Goal: Task Accomplishment & Management: Complete application form

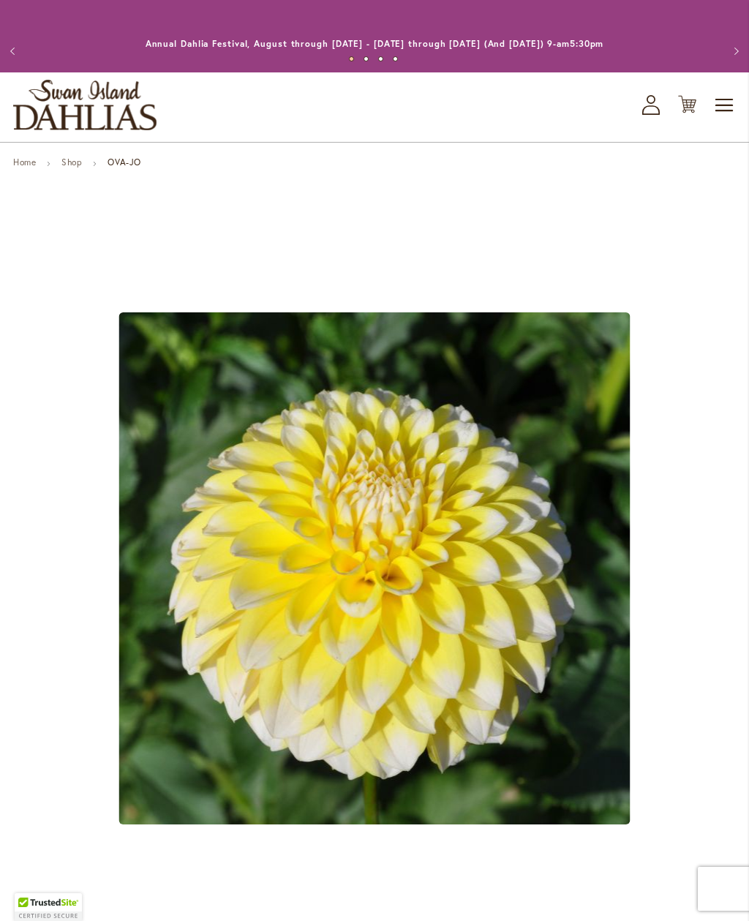
scroll to position [78, 0]
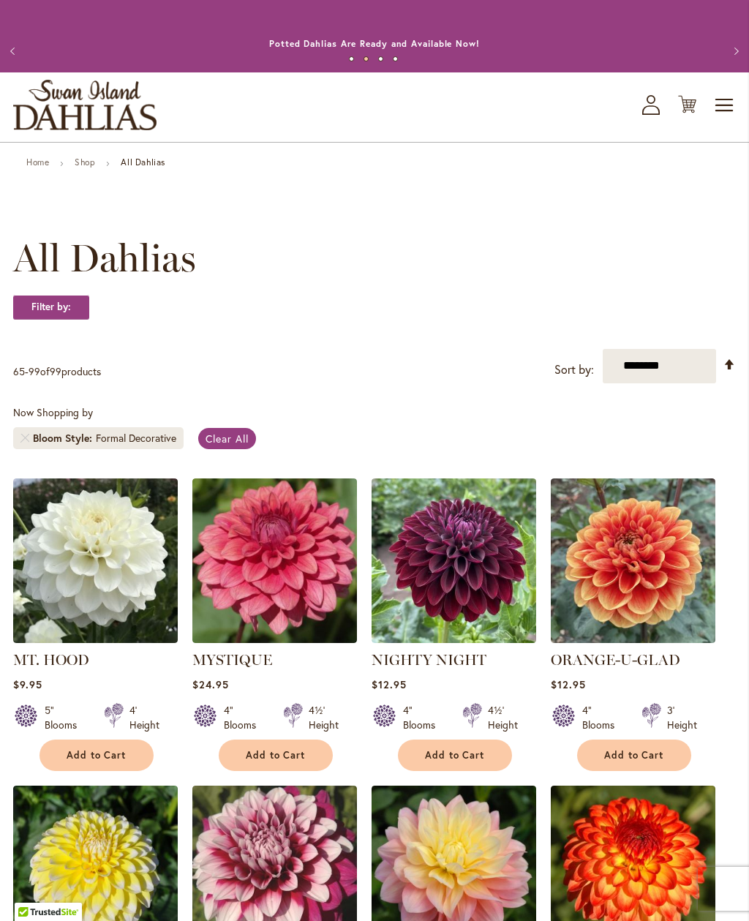
click at [237, 438] on span "Clear All" at bounding box center [226, 438] width 43 height 14
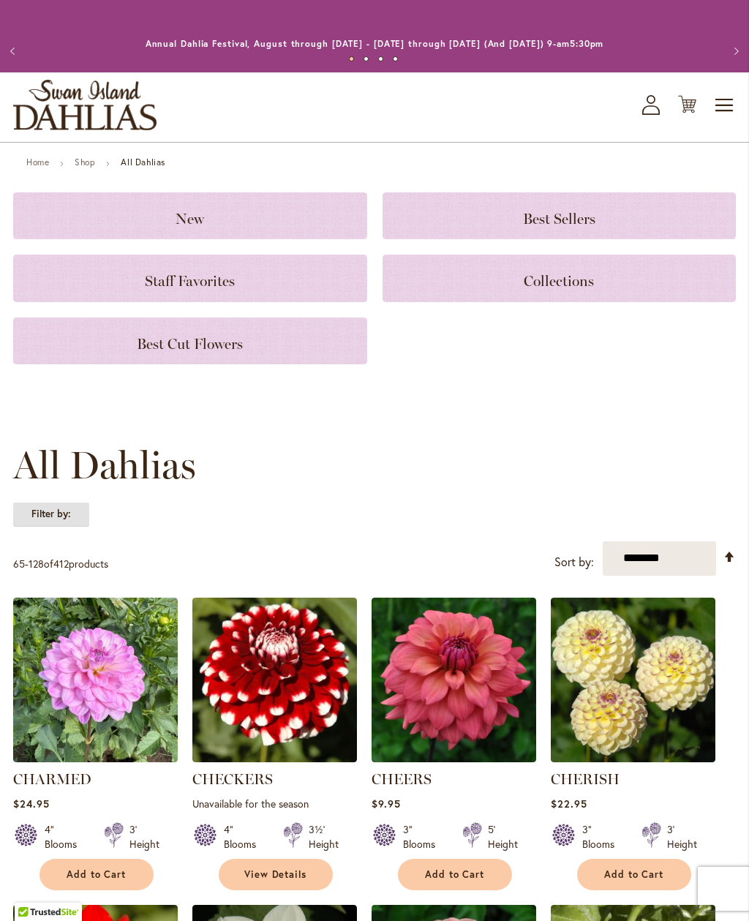
click at [72, 511] on strong "Filter by:" at bounding box center [51, 514] width 76 height 25
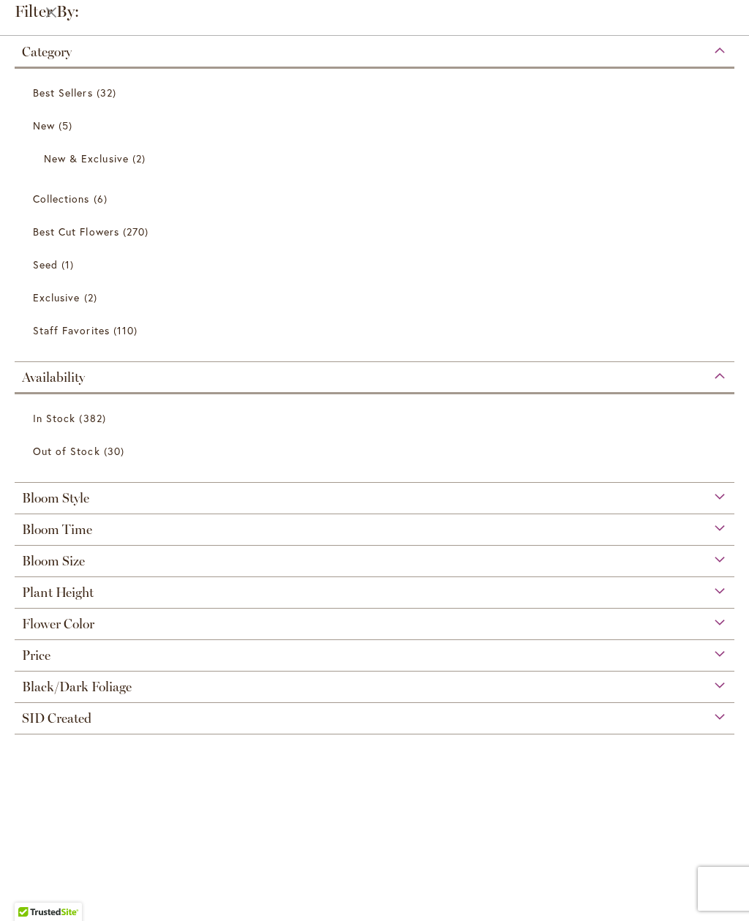
click at [724, 631] on div "Flower Color" at bounding box center [375, 619] width 720 height 23
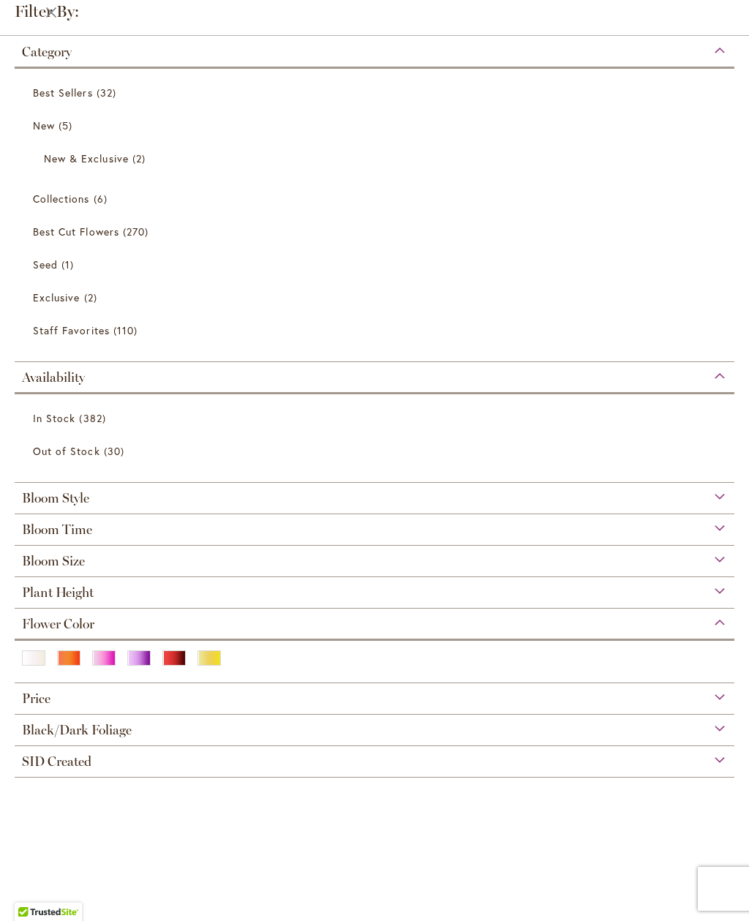
click at [217, 663] on div "Yellow" at bounding box center [208, 657] width 23 height 15
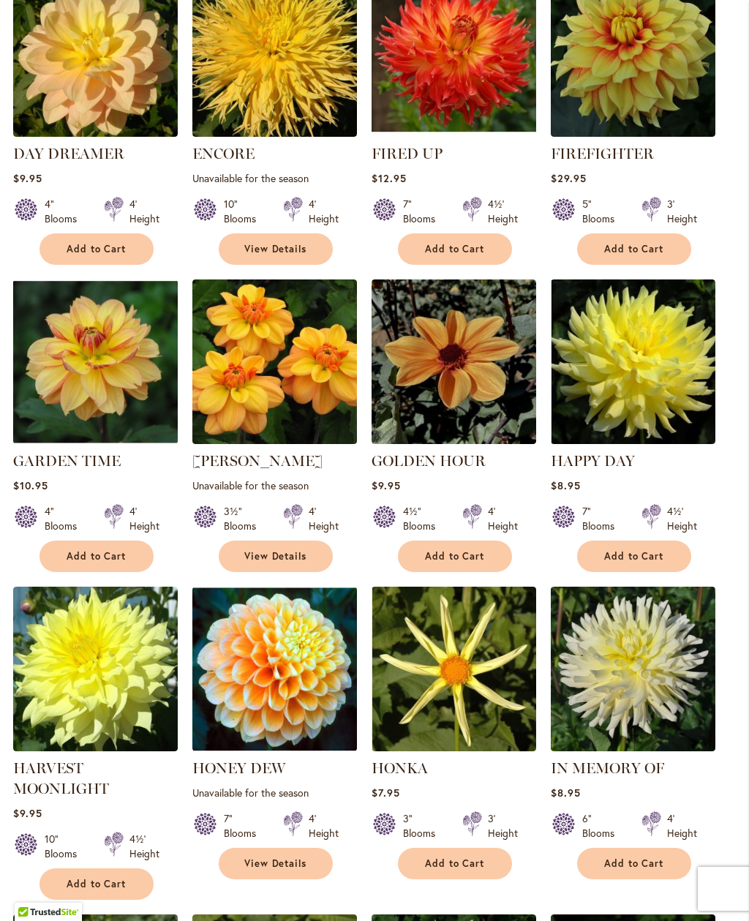
scroll to position [1778, 0]
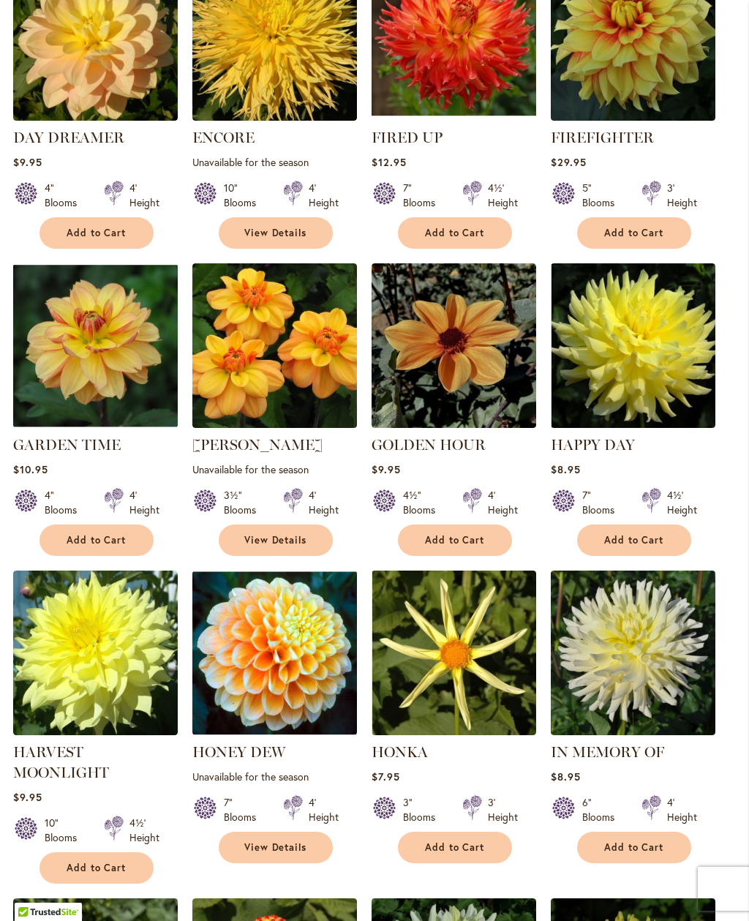
click at [358, 521] on ol "A-PEELING $12.95 7" Blooms 4½' Height" at bounding box center [374, 890] width 723 height 4367
click at [294, 534] on span "View Details" at bounding box center [275, 540] width 63 height 12
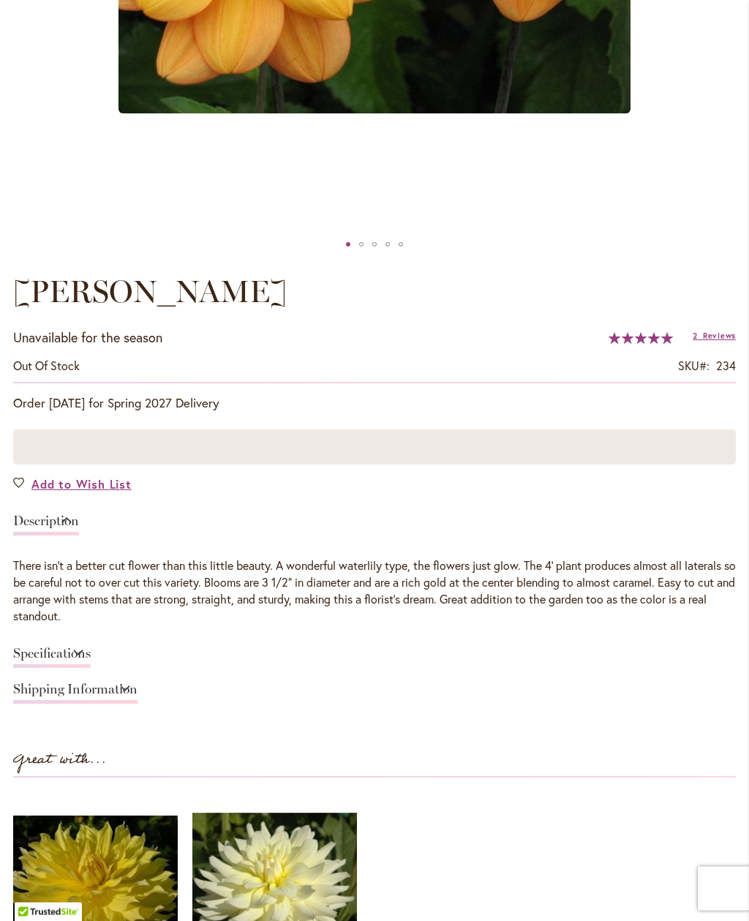
scroll to position [711, 0]
click at [99, 491] on span "Add to Wish List" at bounding box center [81, 483] width 100 height 17
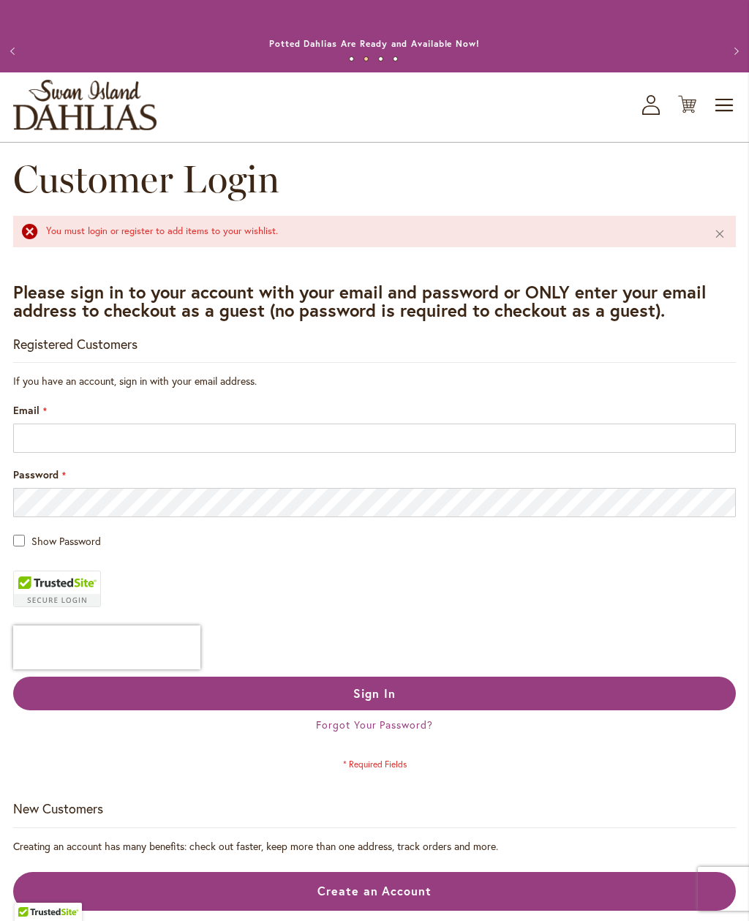
click at [658, 104] on icon "My Account" at bounding box center [651, 105] width 18 height 20
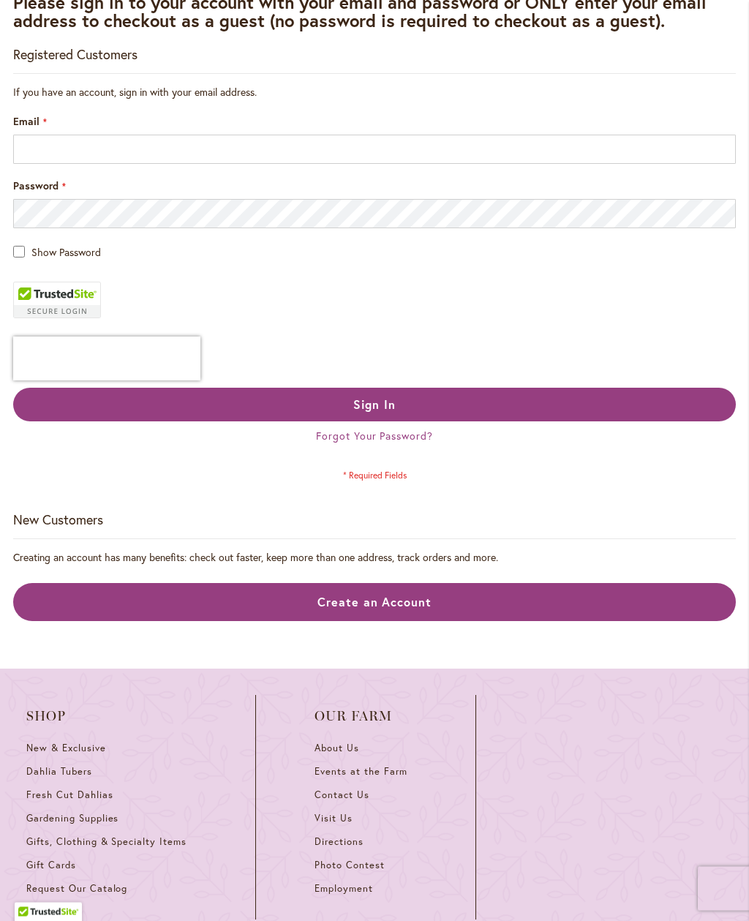
scroll to position [252, 0]
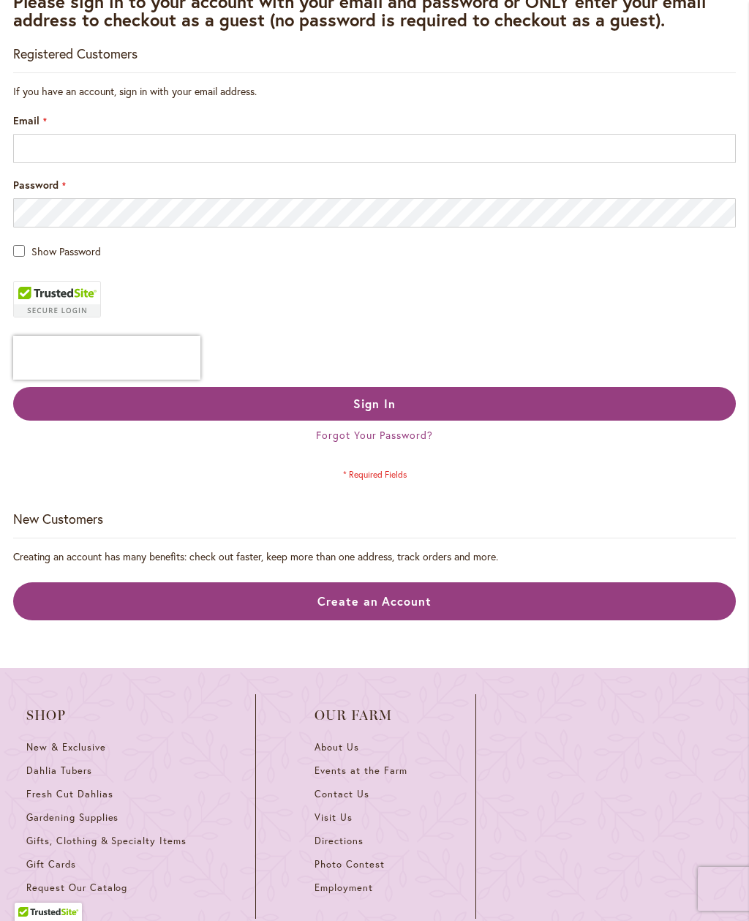
click at [352, 600] on span "Create an Account" at bounding box center [374, 600] width 115 height 15
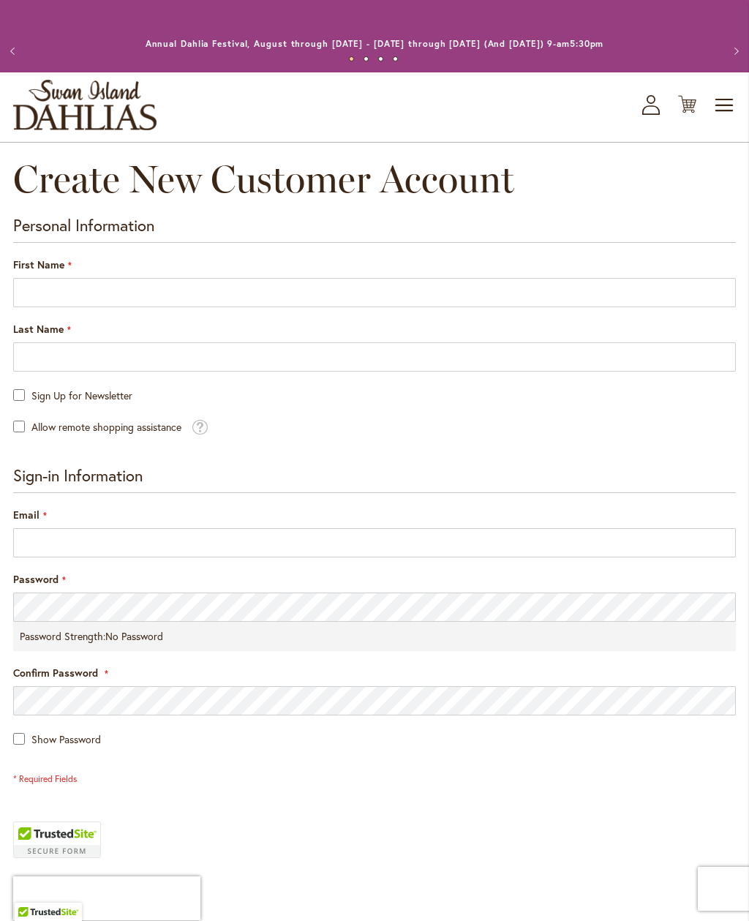
scroll to position [1, 0]
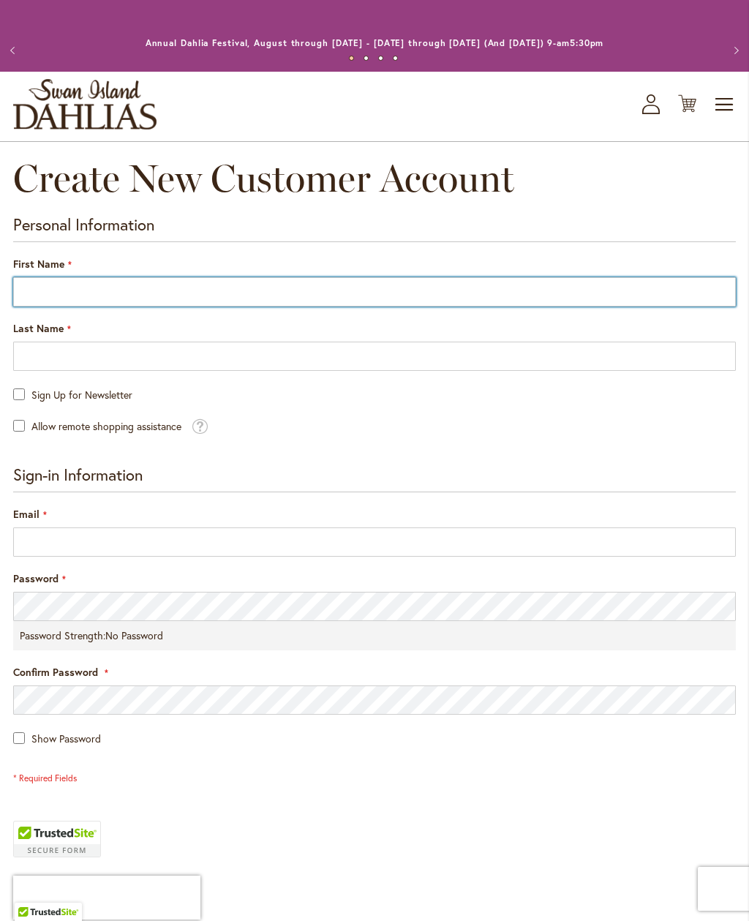
click at [135, 290] on input "First Name" at bounding box center [374, 291] width 723 height 29
type input "*******"
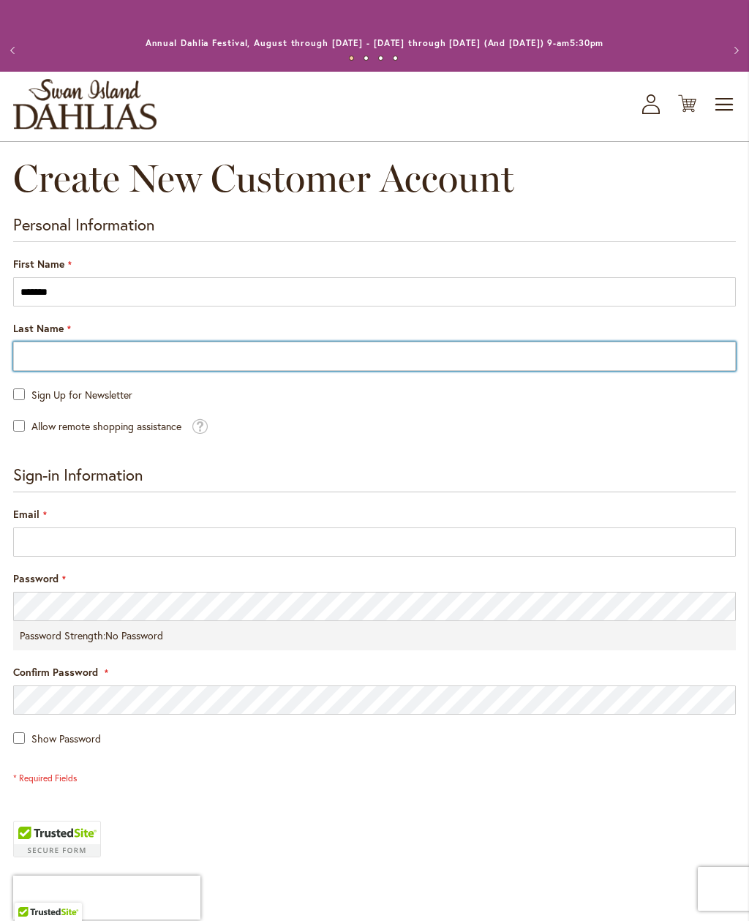
type input "*******"
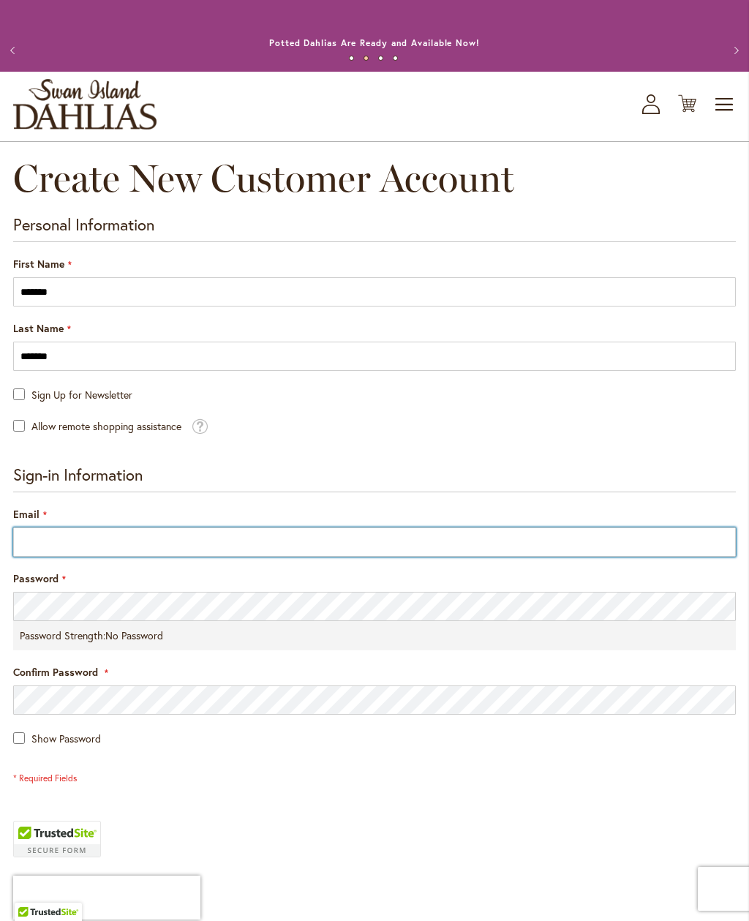
click at [316, 540] on input "Email" at bounding box center [374, 541] width 723 height 29
type input "**********"
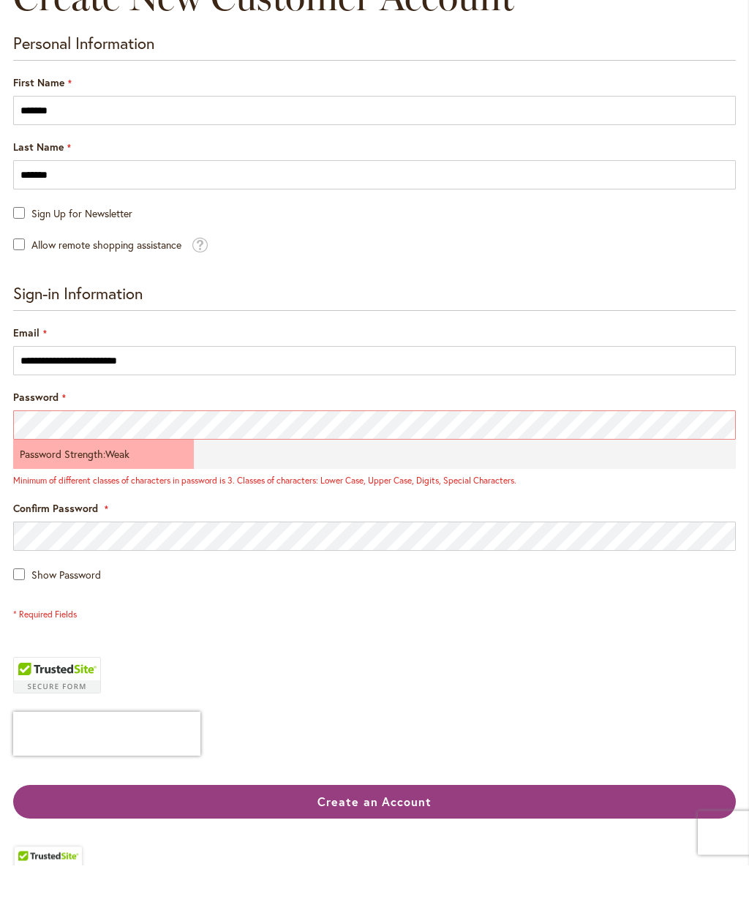
scroll to position [182, 0]
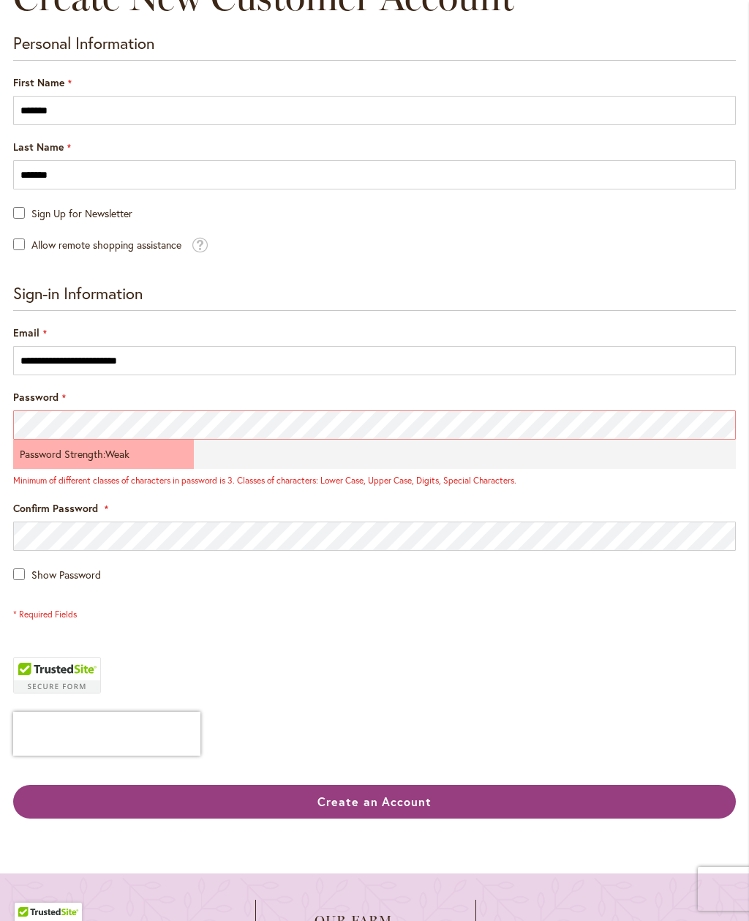
click at [376, 799] on span "Create an Account" at bounding box center [374, 800] width 115 height 15
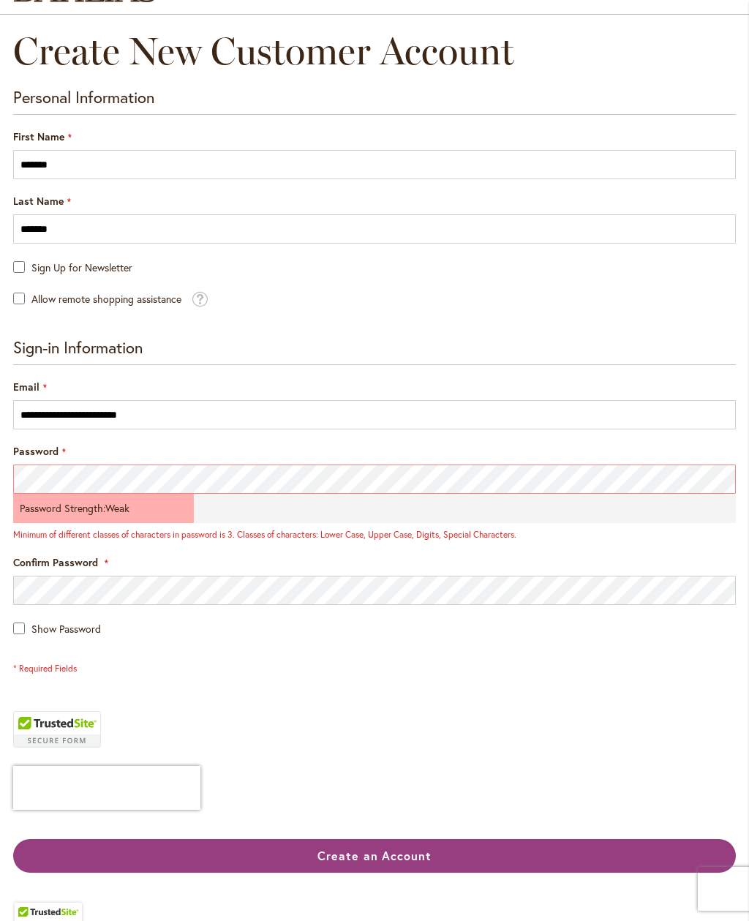
scroll to position [126, 0]
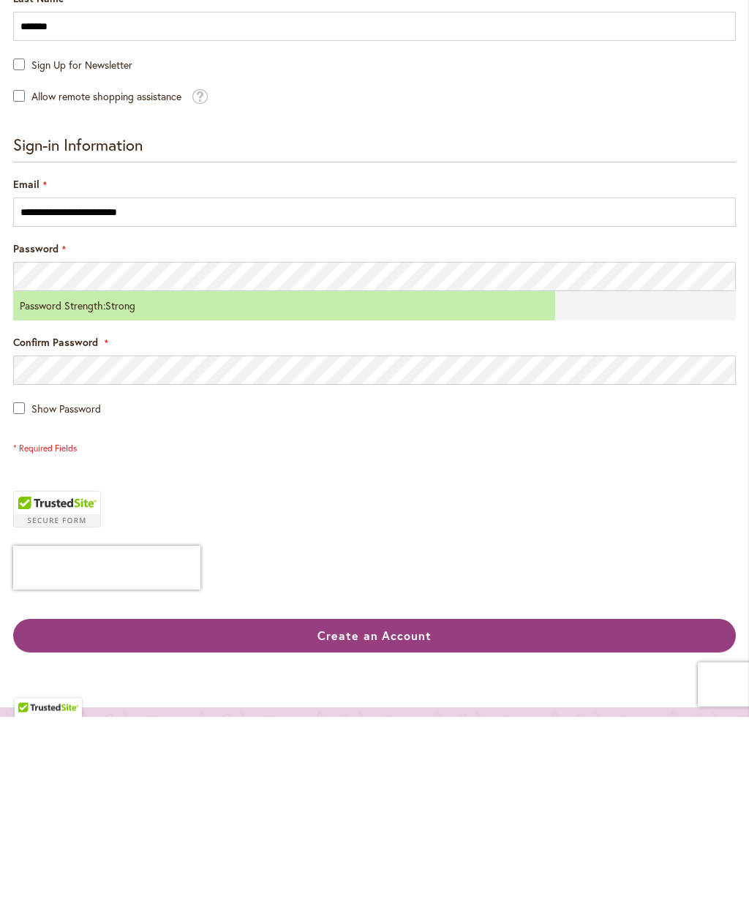
click at [365, 832] on span "Create an Account" at bounding box center [374, 839] width 115 height 15
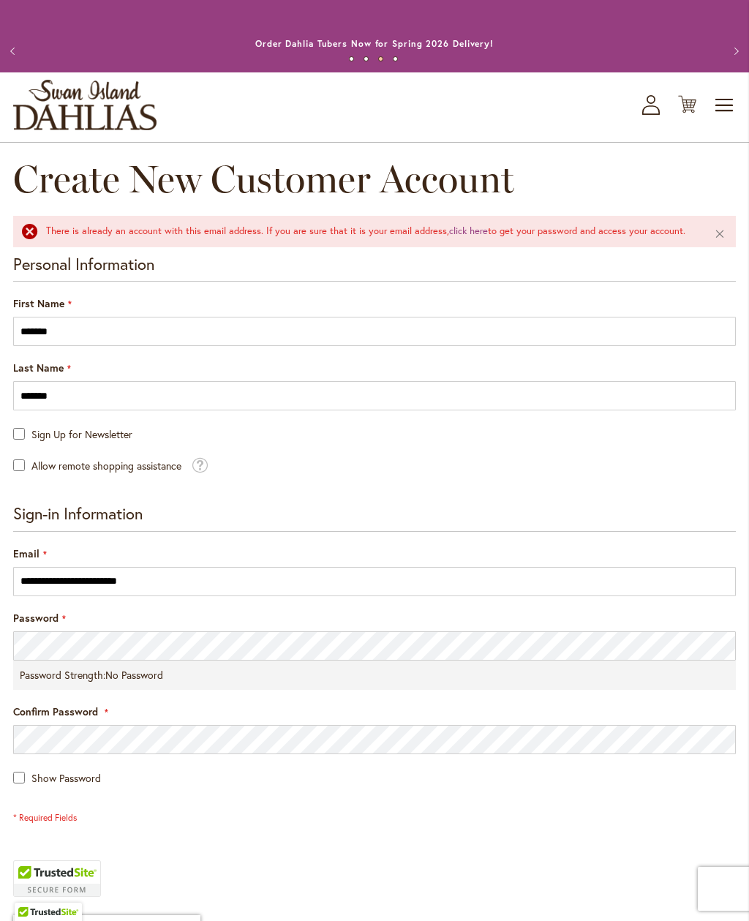
click at [562, 233] on div "There is already an account with this email address. If you are sure that it is…" at bounding box center [369, 232] width 646 height 14
click at [548, 233] on div "There is already an account with this email address. If you are sure that it is…" at bounding box center [369, 232] width 646 height 14
click at [646, 238] on div "There is already an account with this email address. If you are sure that it is…" at bounding box center [369, 232] width 646 height 14
click at [616, 235] on div "There is already an account with this email address. If you are sure that it is…" at bounding box center [369, 232] width 646 height 14
click at [600, 241] on div "There is already an account with this email address. If you are sure that it is…" at bounding box center [374, 231] width 723 height 31
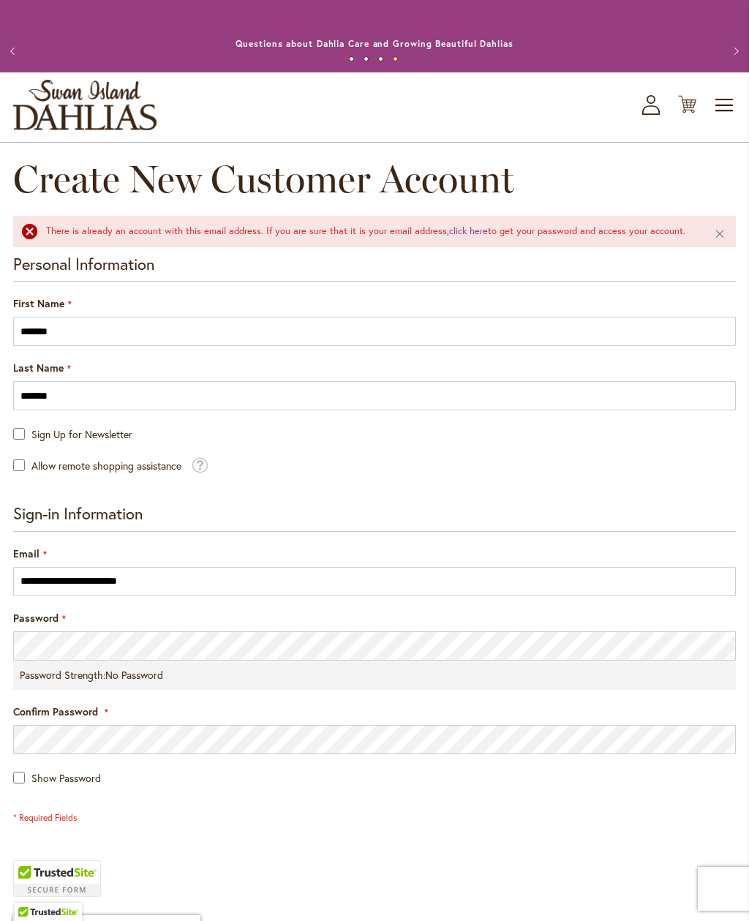
click at [567, 232] on div "There is already an account with this email address. If you are sure that it is…" at bounding box center [369, 232] width 646 height 14
click at [397, 233] on div "There is already an account with this email address. If you are sure that it is…" at bounding box center [369, 232] width 646 height 14
click at [467, 230] on link "click here" at bounding box center [468, 231] width 39 height 12
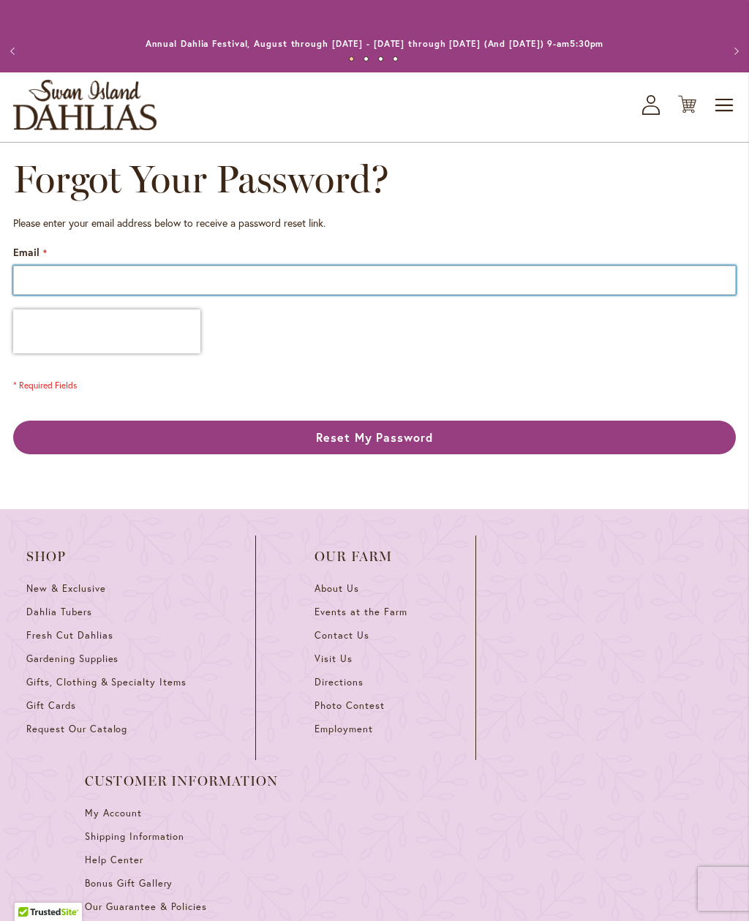
click at [84, 274] on input "Email" at bounding box center [374, 279] width 723 height 29
type input "**********"
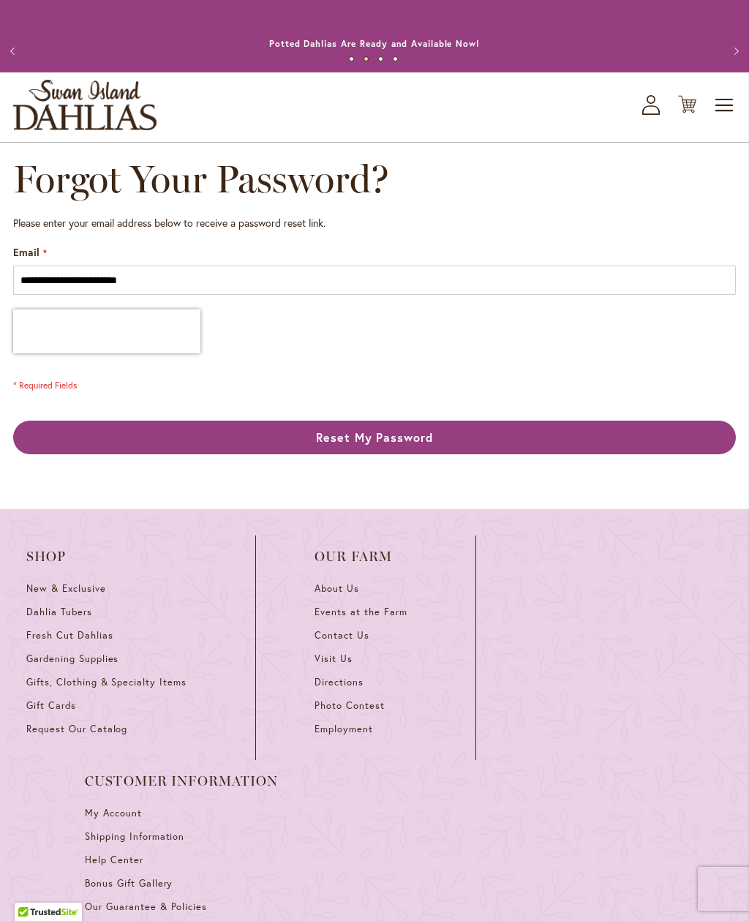
click at [424, 438] on span "Reset My Password" at bounding box center [375, 436] width 118 height 15
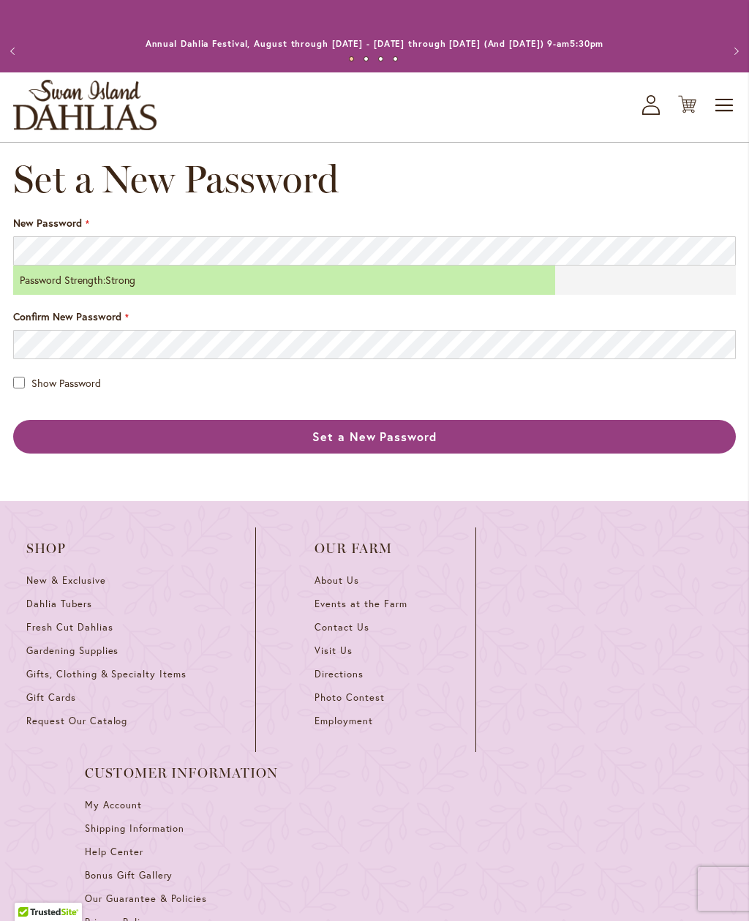
click at [427, 438] on span "Set a New Password" at bounding box center [374, 436] width 124 height 15
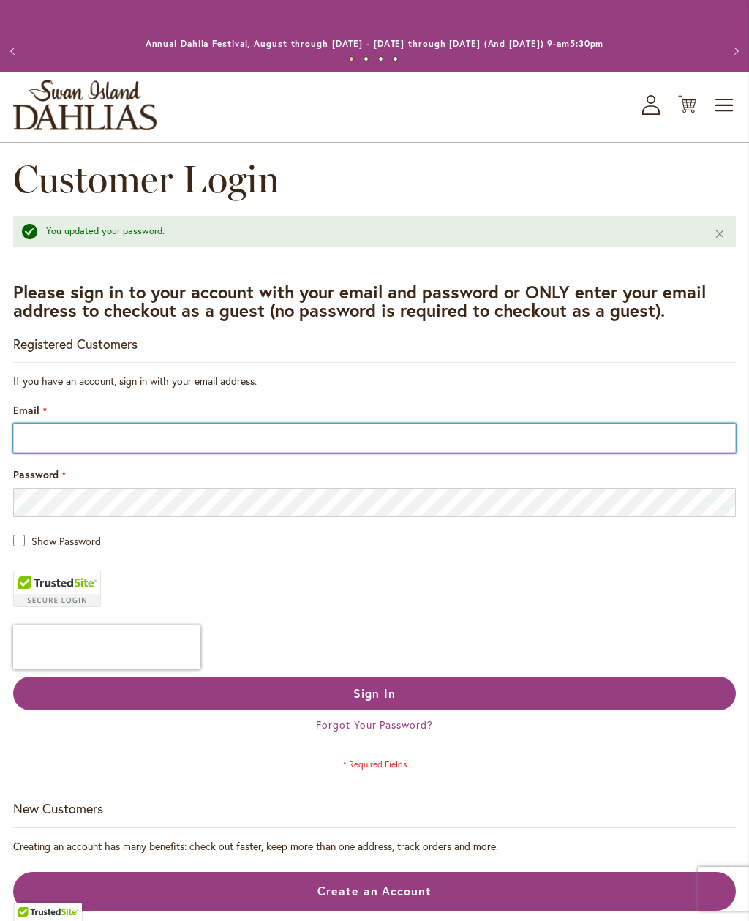
click at [95, 438] on input "Email" at bounding box center [374, 437] width 723 height 29
type input "**********"
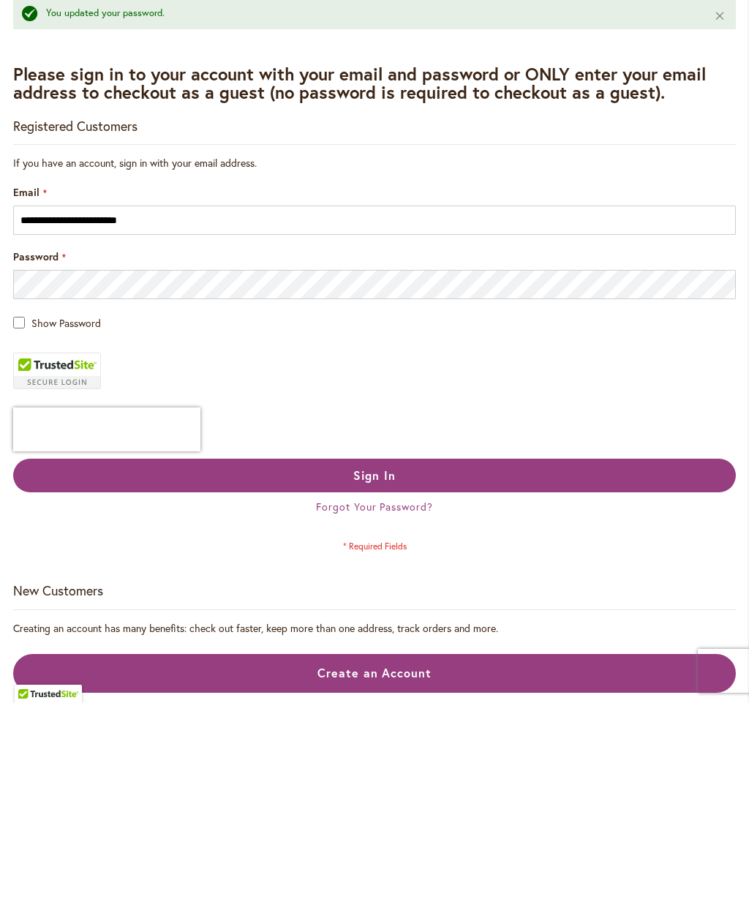
click at [388, 685] on span "Sign In" at bounding box center [374, 692] width 42 height 15
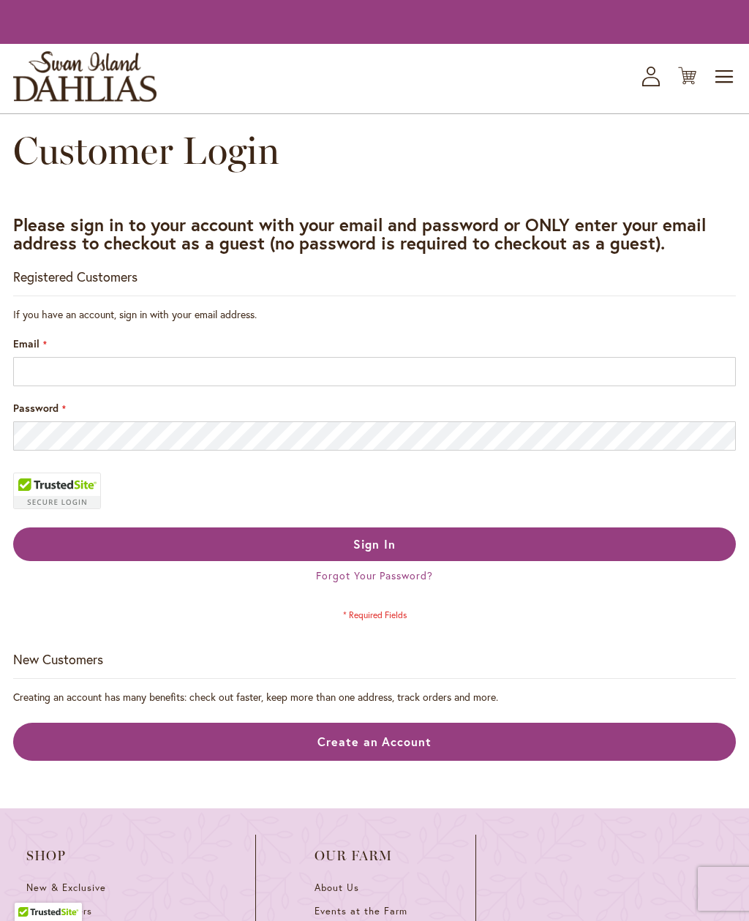
scroll to position [265, 0]
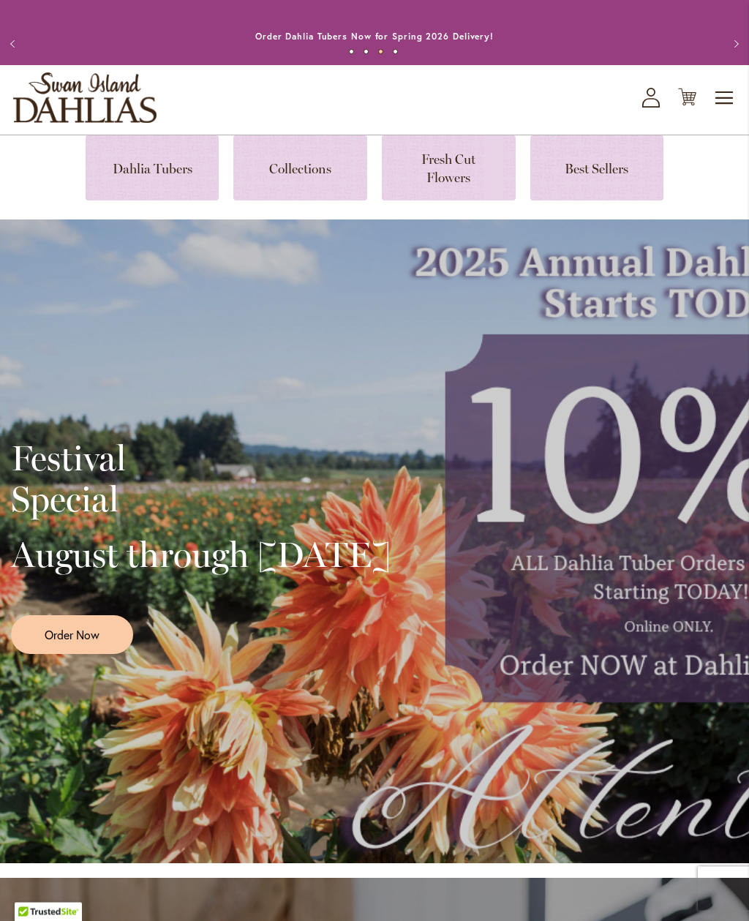
scroll to position [1, 0]
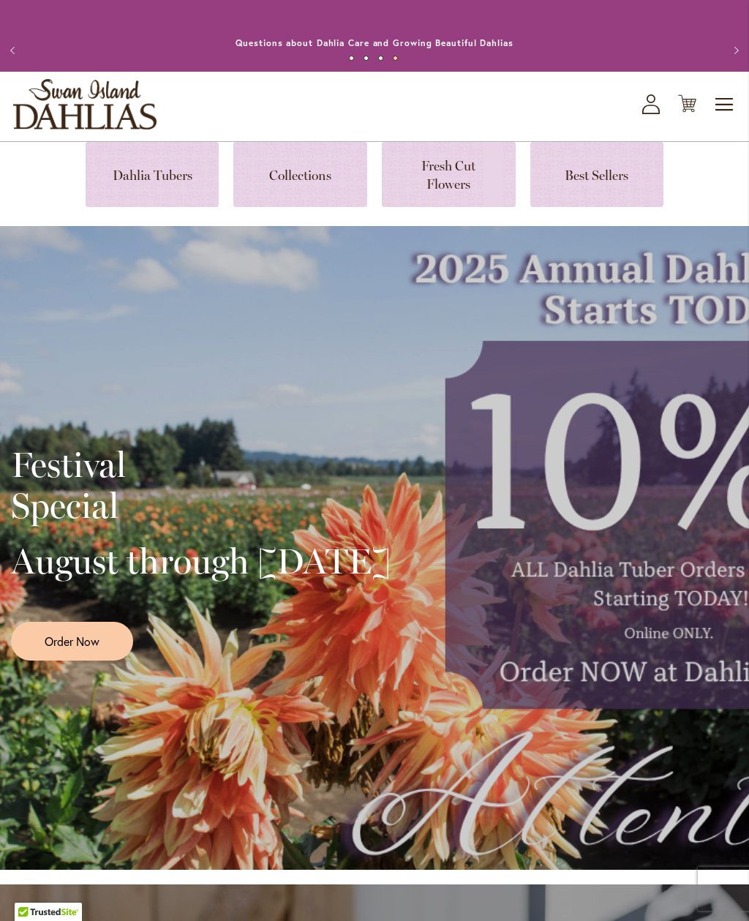
click at [156, 185] on link at bounding box center [153, 174] width 134 height 65
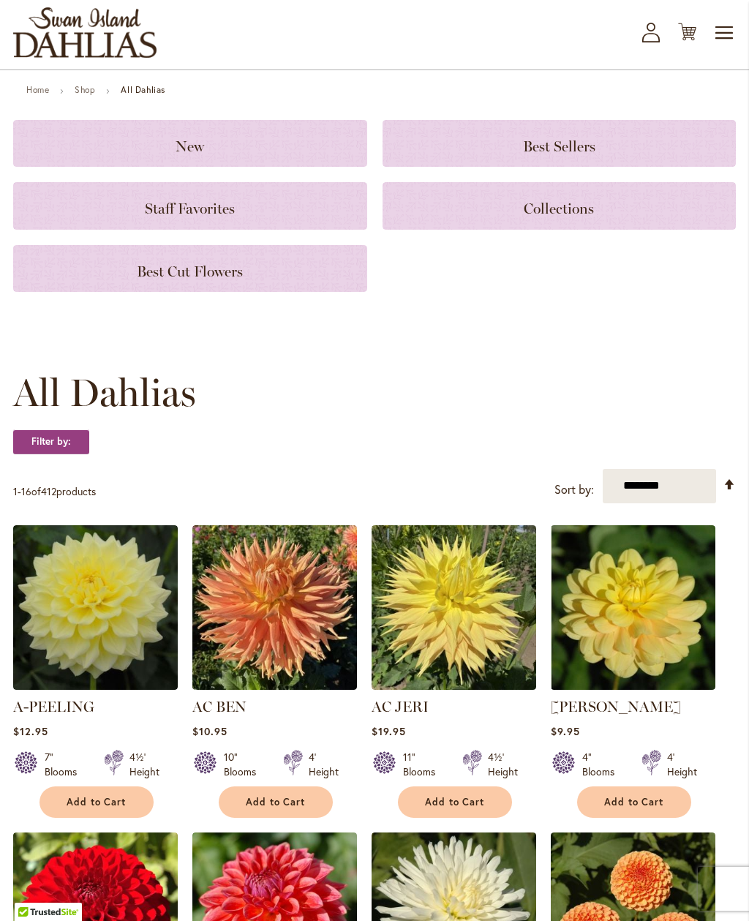
scroll to position [75, 0]
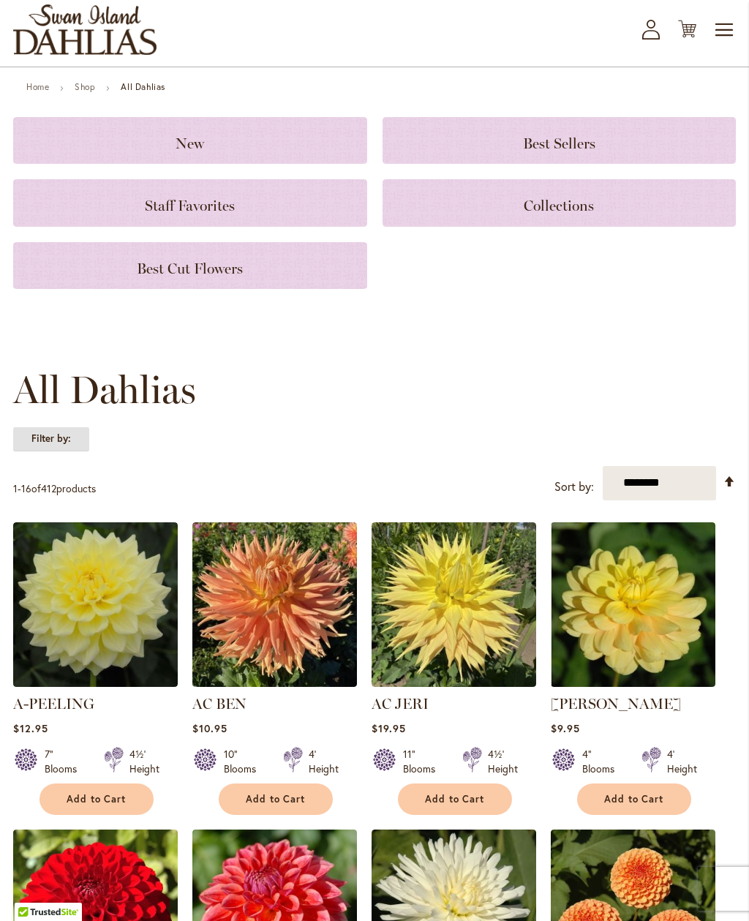
click at [67, 442] on strong "Filter by:" at bounding box center [51, 438] width 76 height 25
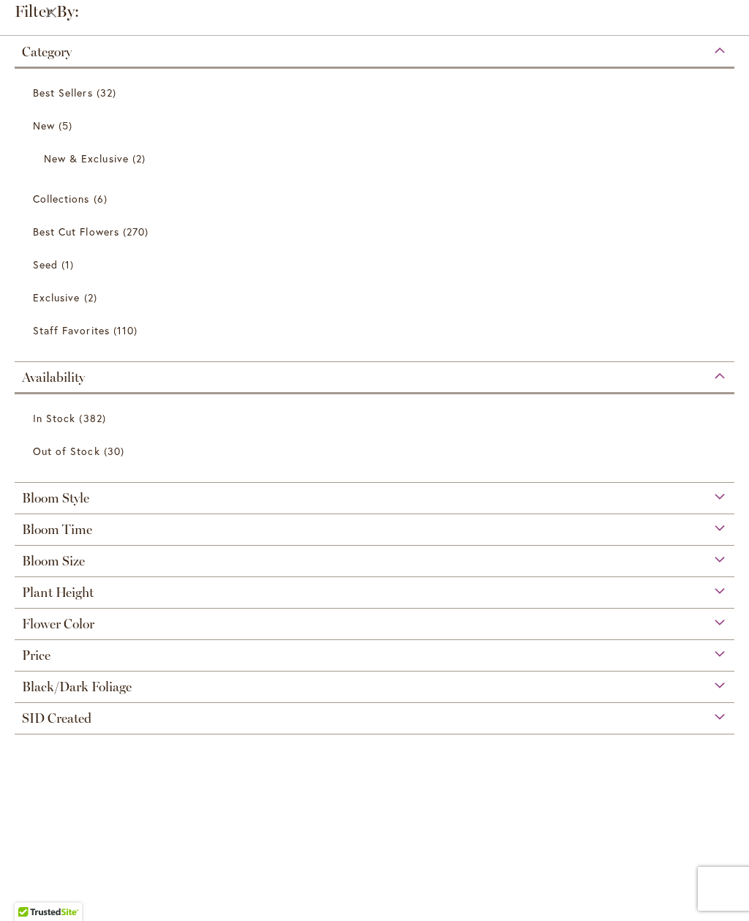
click at [726, 630] on div "Flower Color" at bounding box center [375, 619] width 720 height 23
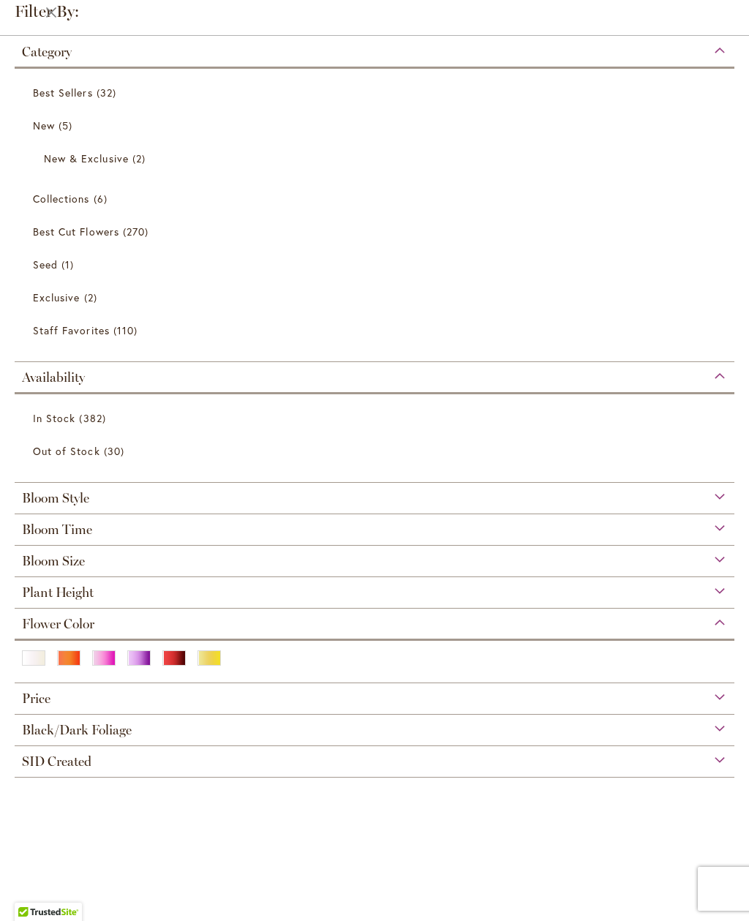
click at [215, 662] on div "Yellow" at bounding box center [208, 657] width 23 height 15
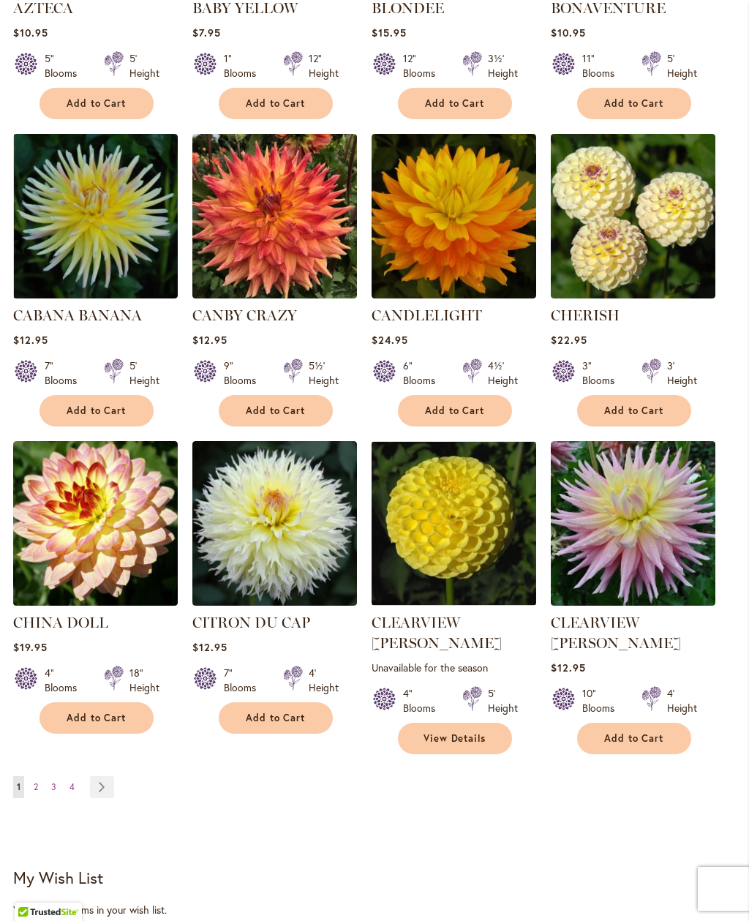
scroll to position [965, 0]
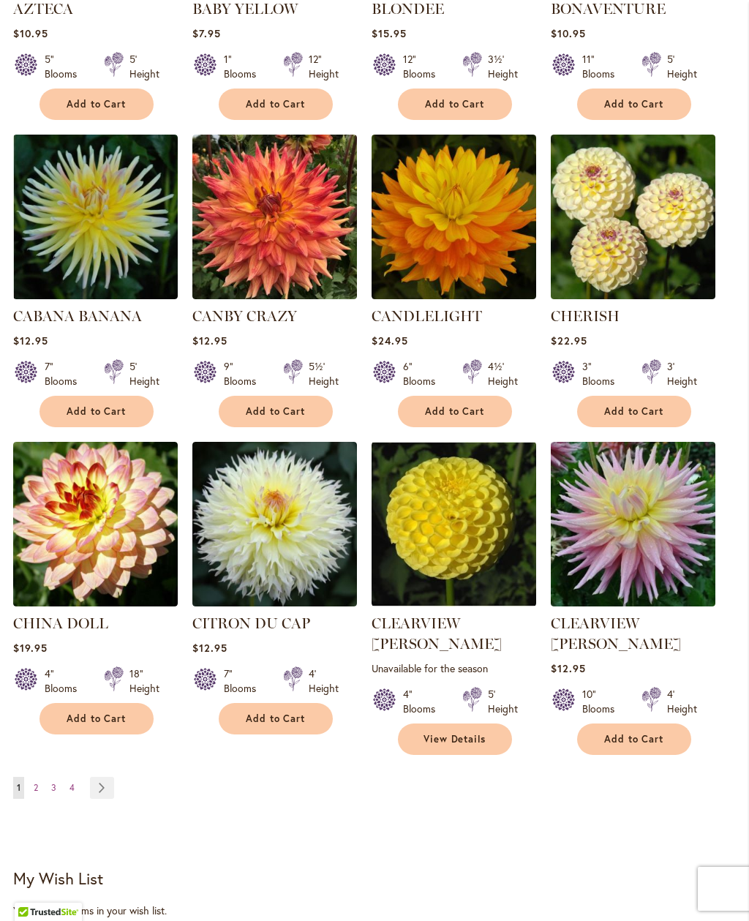
click at [110, 777] on link "Page Next" at bounding box center [102, 788] width 24 height 22
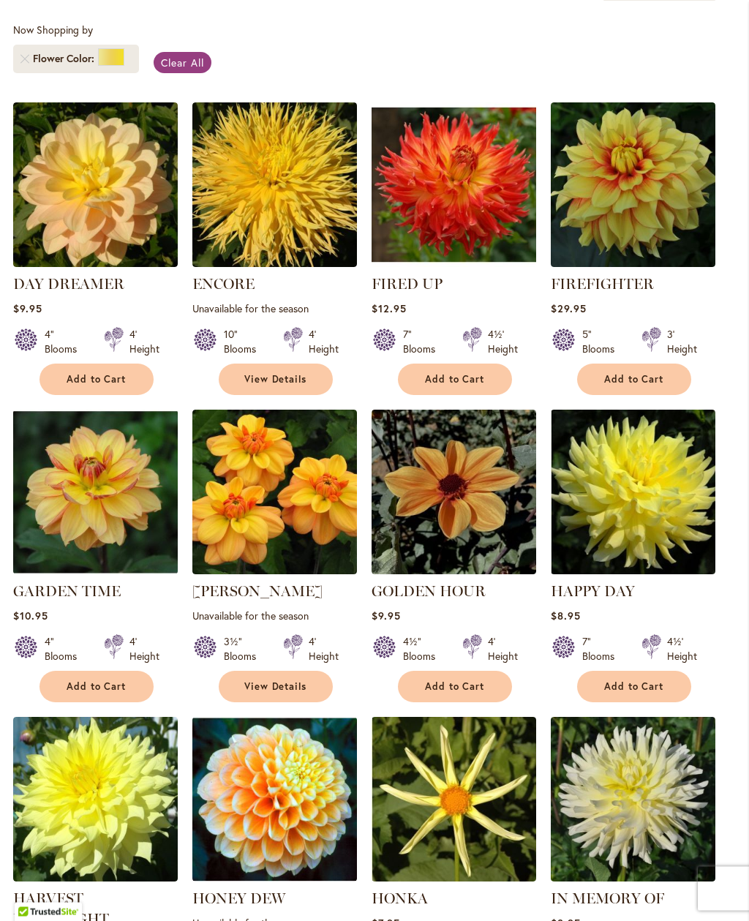
scroll to position [382, 0]
click at [271, 521] on img at bounding box center [274, 492] width 165 height 165
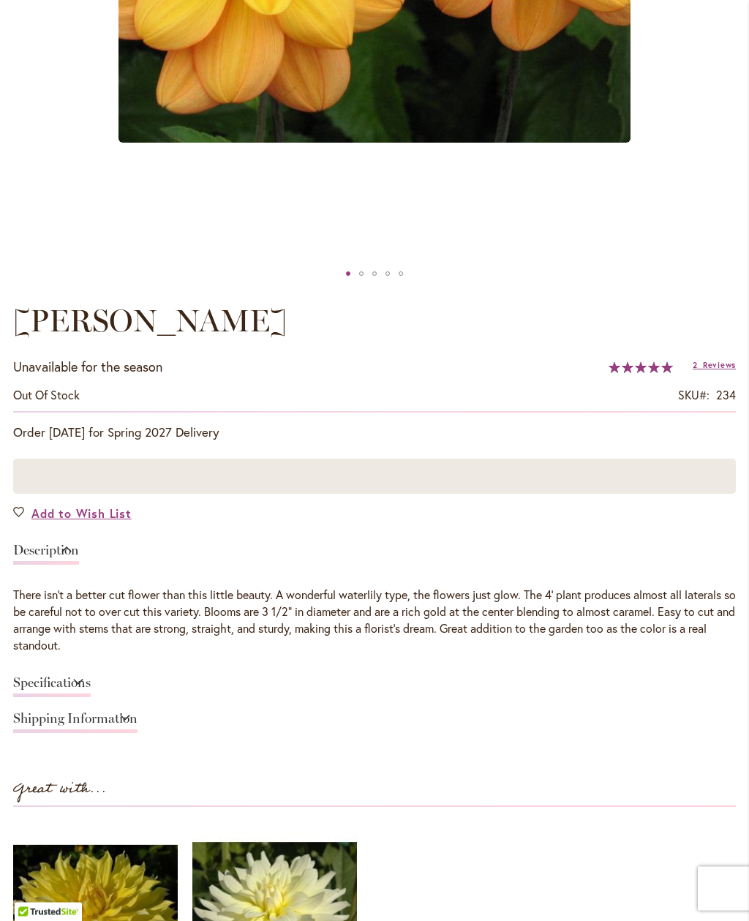
scroll to position [682, 0]
click at [720, 366] on span "Reviews" at bounding box center [719, 364] width 33 height 10
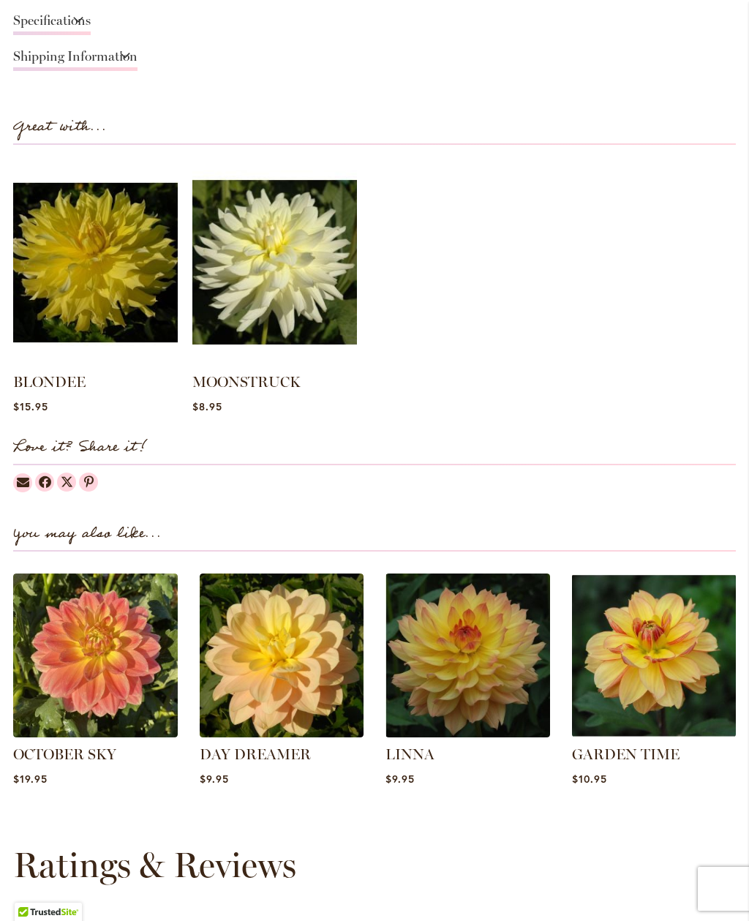
scroll to position [1343, 0]
